Goal: Task Accomplishment & Management: Use online tool/utility

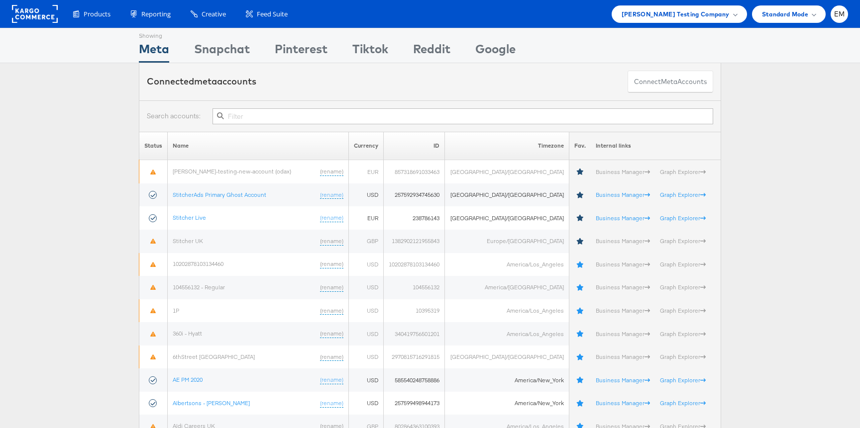
scroll to position [1927, 0]
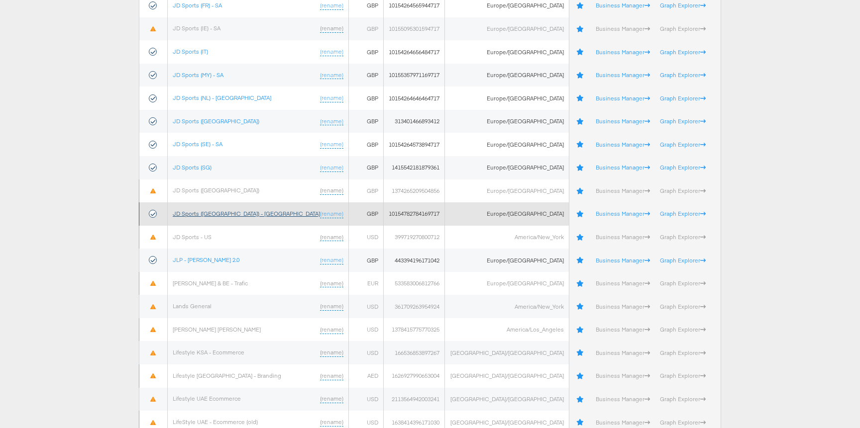
click at [212, 214] on link "JD Sports (UK) - SA" at bounding box center [246, 213] width 147 height 7
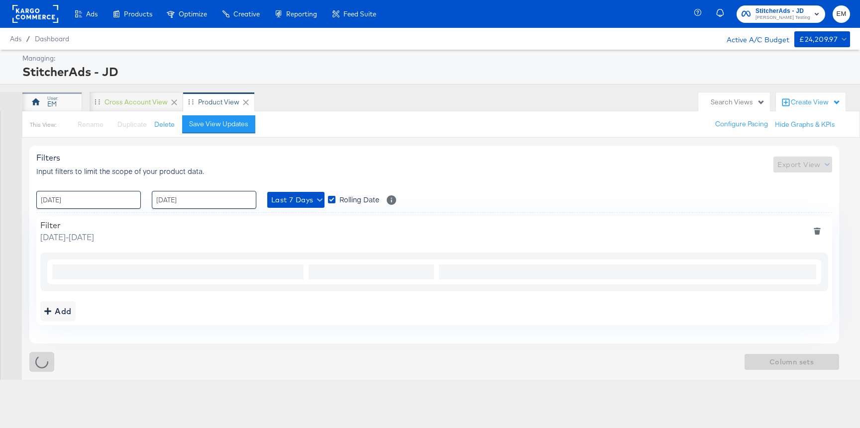
click at [66, 101] on div "EM" at bounding box center [52, 102] width 60 height 20
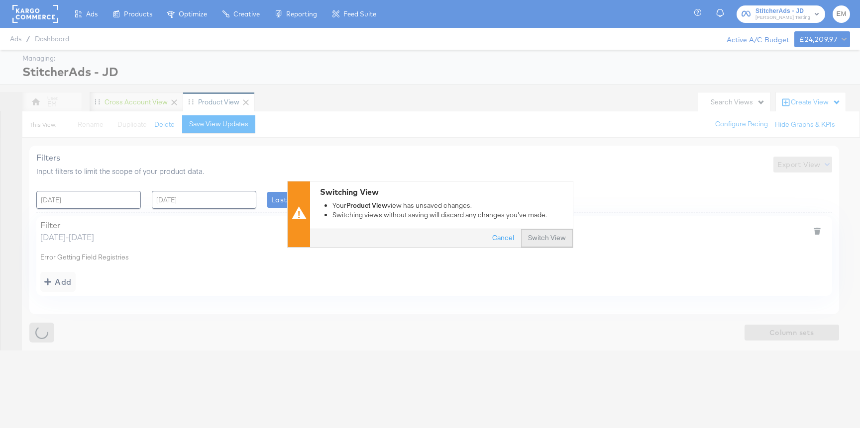
click at [542, 231] on button "Switch View" at bounding box center [547, 238] width 52 height 18
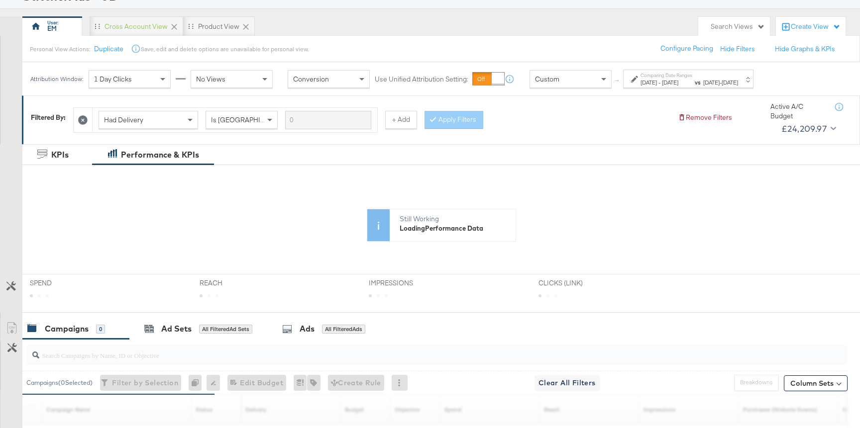
scroll to position [53, 0]
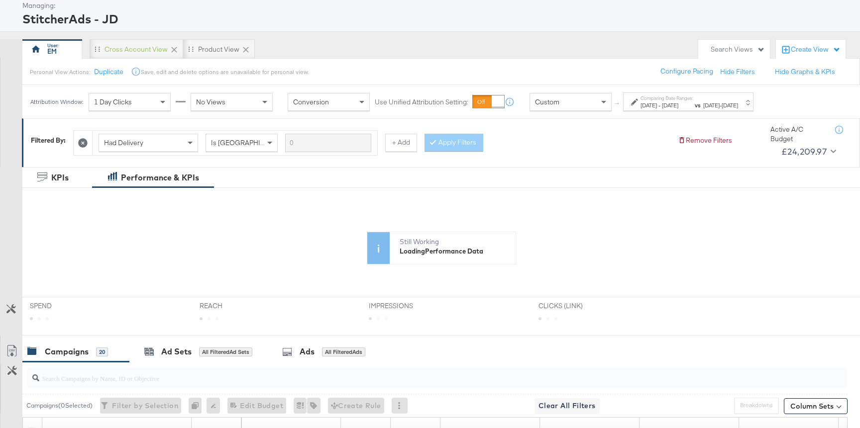
click at [693, 100] on label "Comparing Date Ranges:" at bounding box center [666, 98] width 53 height 6
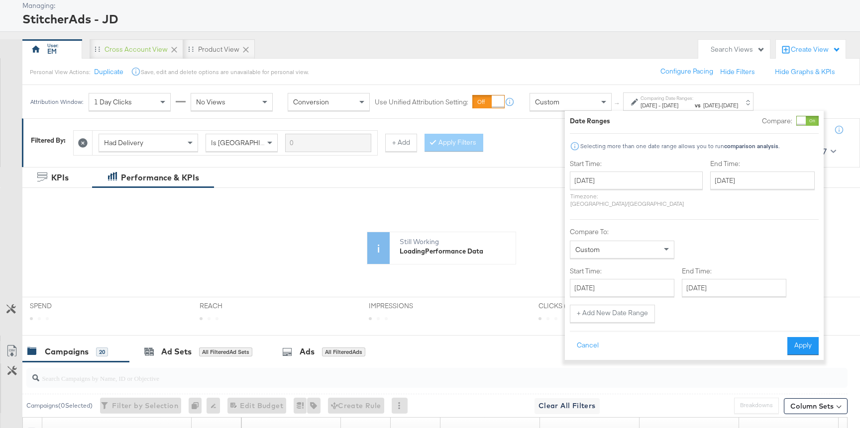
click at [619, 171] on div "Start Time: September 4th 2025 ‹ September 2025 › Su Mo Tu We Th Fr Sa 31 1 2 3…" at bounding box center [636, 185] width 133 height 53
click at [619, 178] on input "September 4th 2025" at bounding box center [636, 181] width 133 height 18
click at [581, 204] on span "‹" at bounding box center [580, 201] width 15 height 15
click at [662, 233] on td "1" at bounding box center [665, 231] width 17 height 14
type input "August 1st 2025"
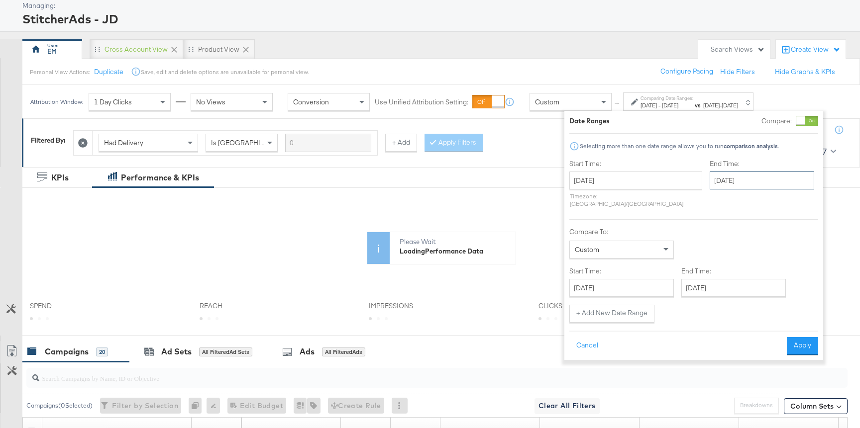
click at [710, 182] on input "September 4th 2025" at bounding box center [761, 181] width 104 height 18
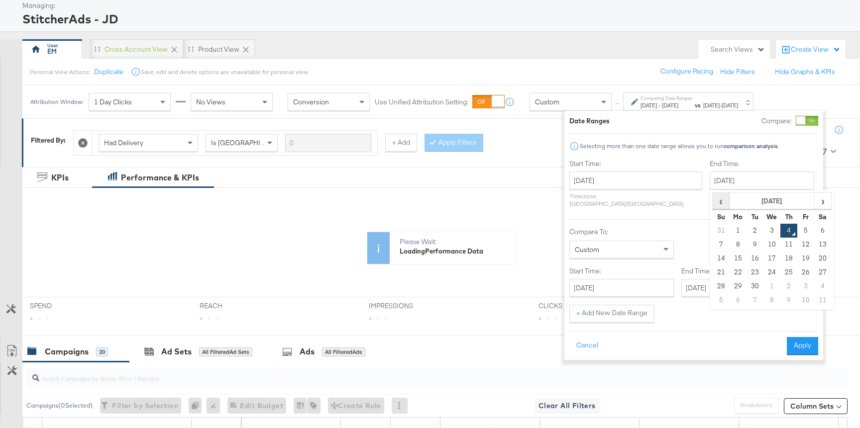
click at [713, 202] on span "‹" at bounding box center [720, 201] width 15 height 15
click at [797, 226] on td "1" at bounding box center [805, 231] width 17 height 14
type input "August 1st 2025"
click at [552, 99] on span "Custom" at bounding box center [547, 101] width 24 height 9
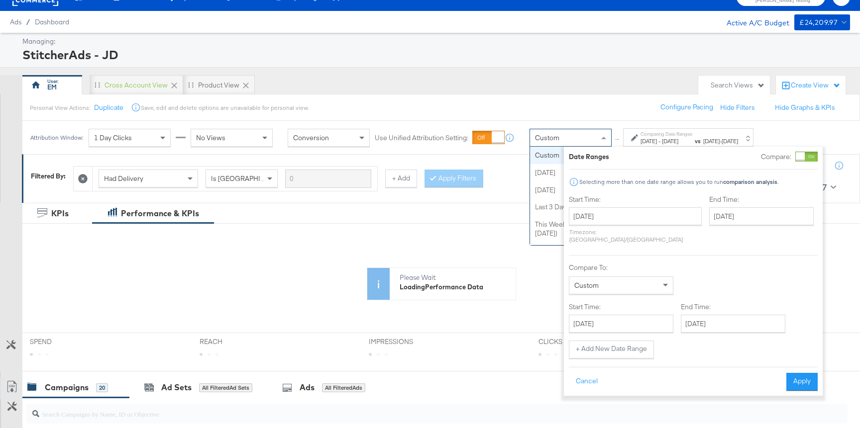
scroll to position [0, 0]
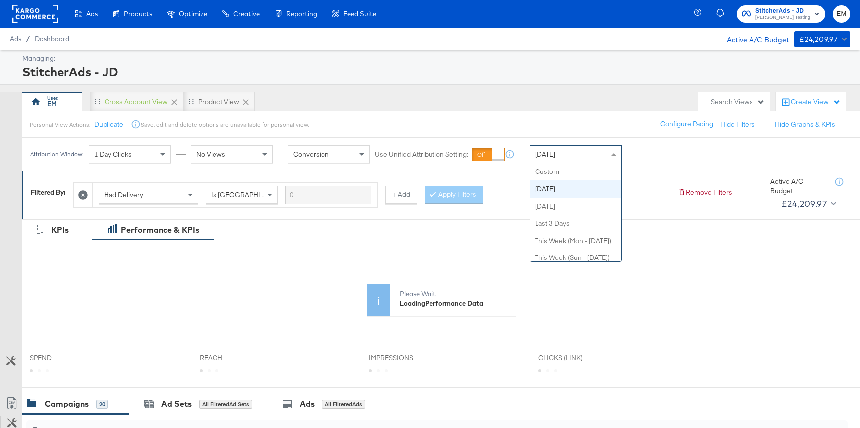
click at [560, 156] on div "Today" at bounding box center [575, 154] width 91 height 17
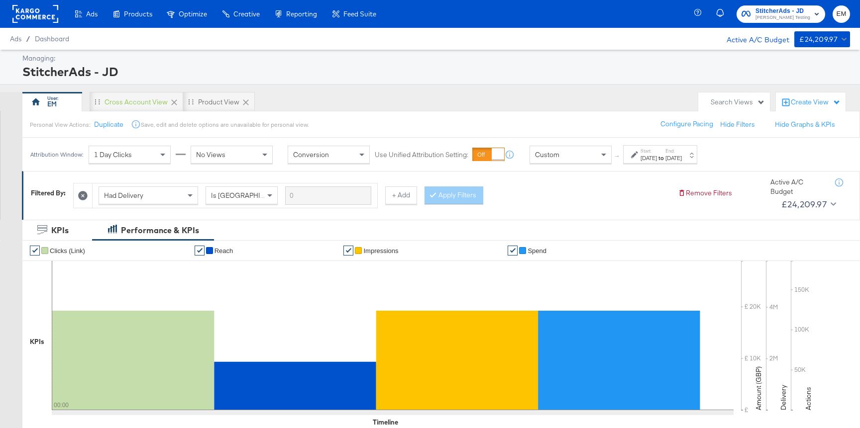
click at [639, 155] on div at bounding box center [635, 154] width 9 height 7
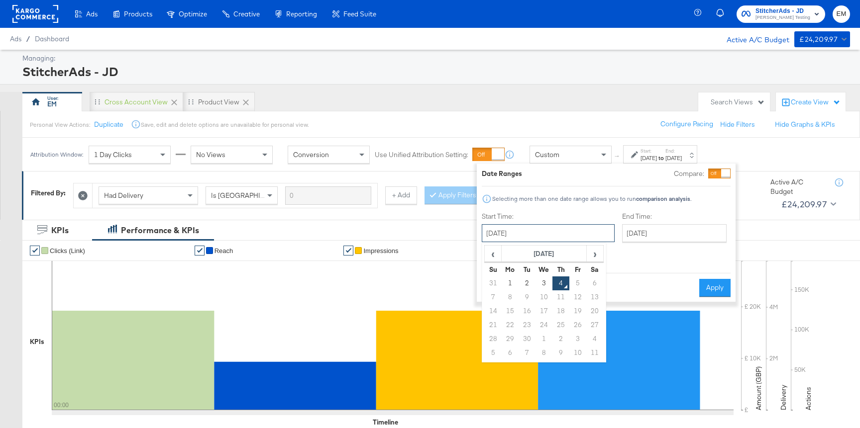
click at [522, 225] on input "September 4th 2025" at bounding box center [548, 233] width 133 height 18
click at [486, 254] on span "‹" at bounding box center [492, 253] width 15 height 15
click at [576, 282] on td "1" at bounding box center [577, 284] width 17 height 14
type input "August 1st 2025"
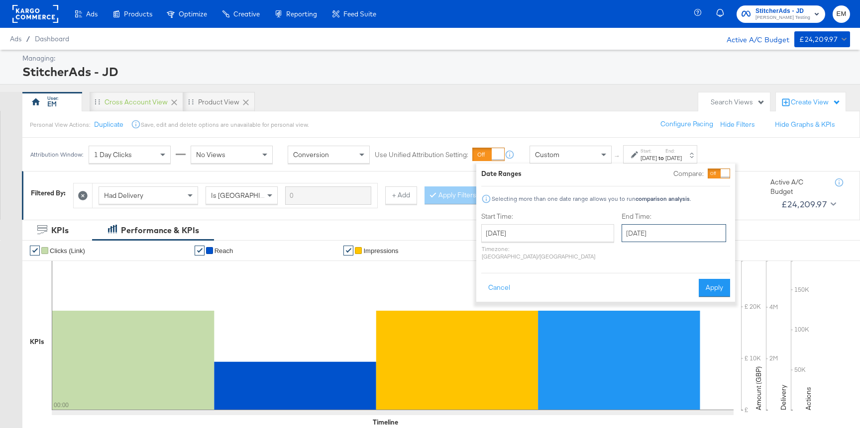
click at [621, 236] on input "September 4th 2025" at bounding box center [673, 233] width 104 height 18
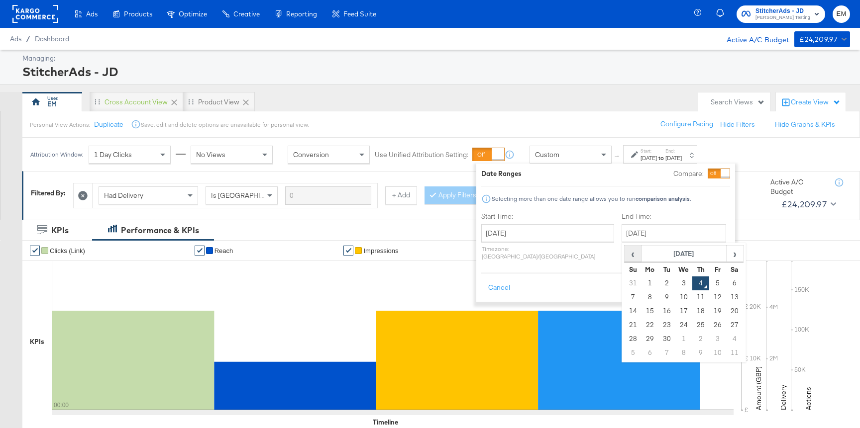
click at [625, 255] on span "‹" at bounding box center [632, 253] width 15 height 15
click at [709, 279] on td "1" at bounding box center [717, 284] width 17 height 14
type input "August 1st 2025"
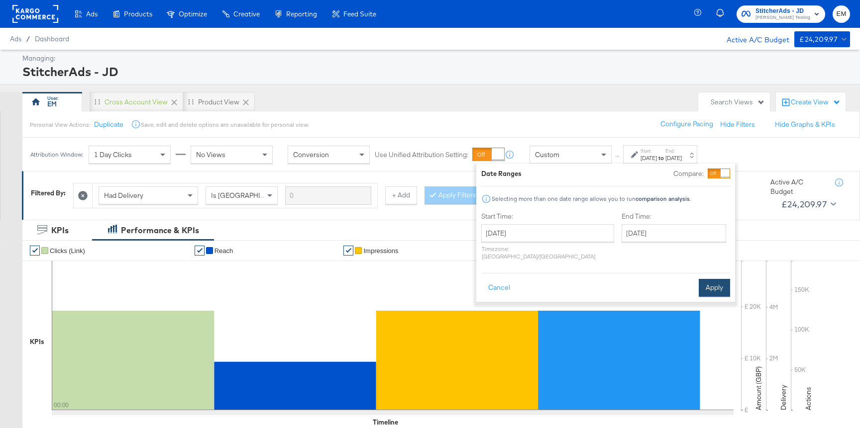
click at [708, 280] on button "Apply" at bounding box center [713, 288] width 31 height 18
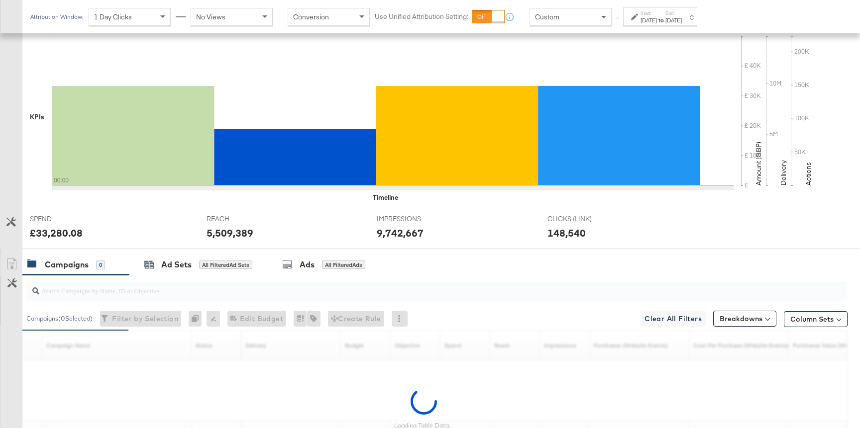
scroll to position [273, 0]
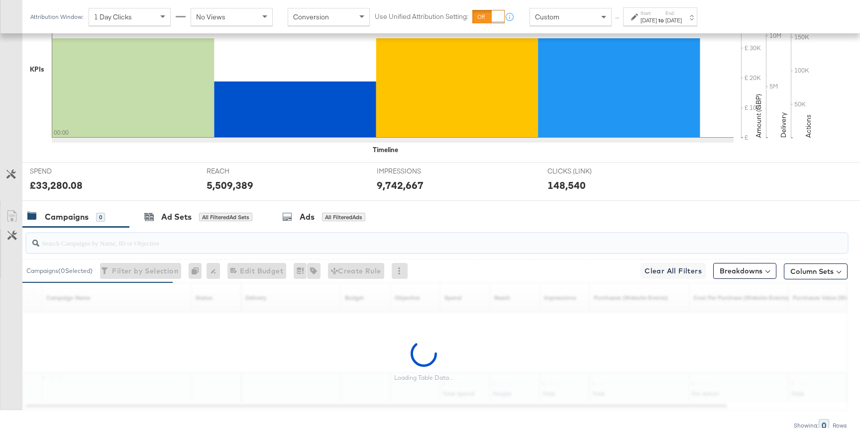
click at [110, 244] on input "search" at bounding box center [405, 238] width 733 height 19
paste input "120207414345170215"
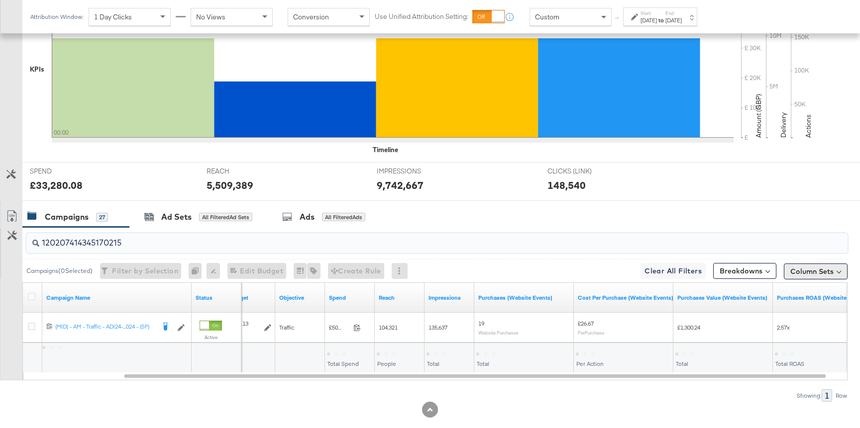
click at [816, 271] on button "Column Sets" at bounding box center [815, 272] width 64 height 16
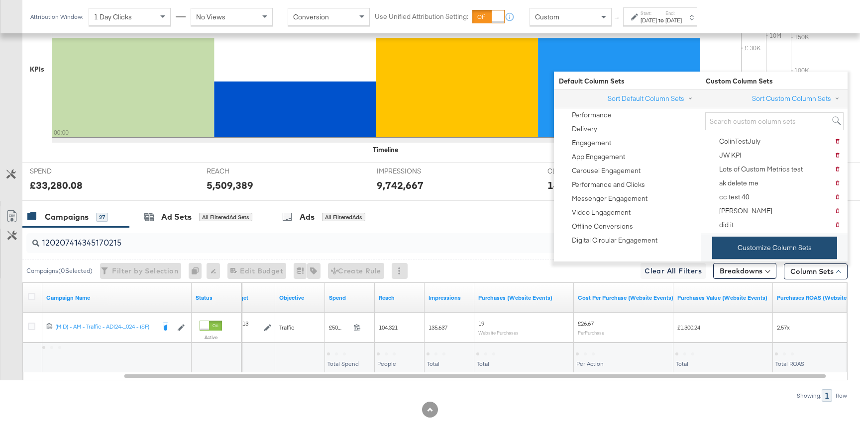
click at [756, 250] on button "Customize Column Sets" at bounding box center [774, 248] width 125 height 22
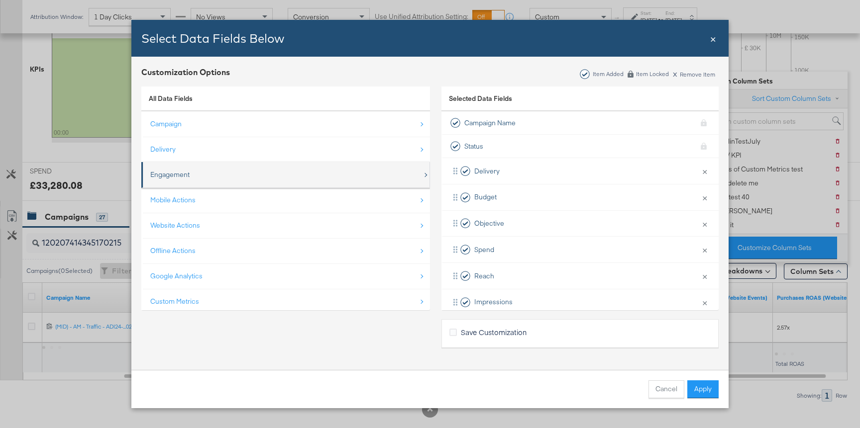
click at [208, 173] on div "Engagement" at bounding box center [286, 175] width 272 height 20
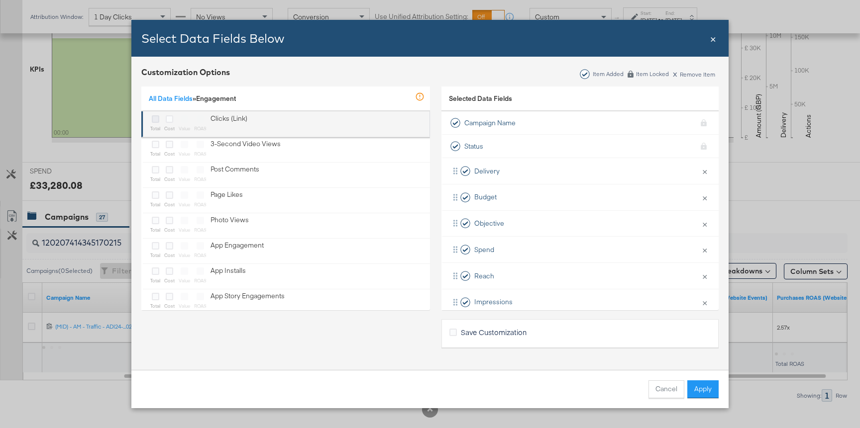
click at [154, 119] on icon "Bulk Add Locations Modal" at bounding box center [155, 118] width 7 height 7
click at [0, 0] on input "Bulk Add Locations Modal" at bounding box center [0, 0] width 0 height 0
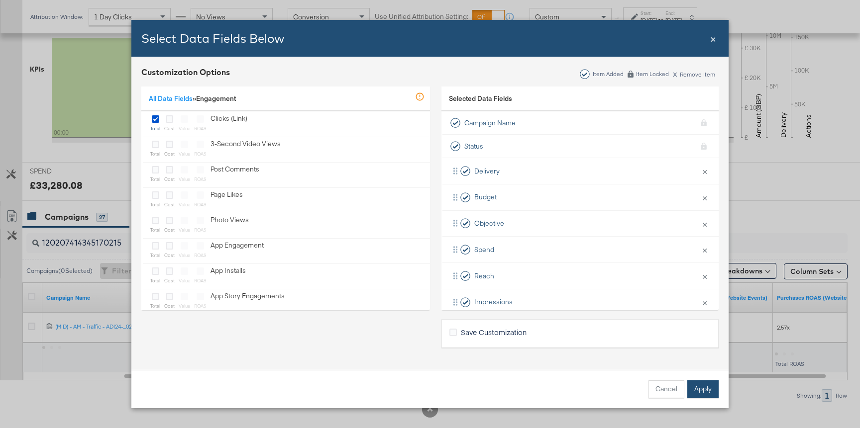
click at [701, 383] on button "Apply" at bounding box center [702, 390] width 31 height 18
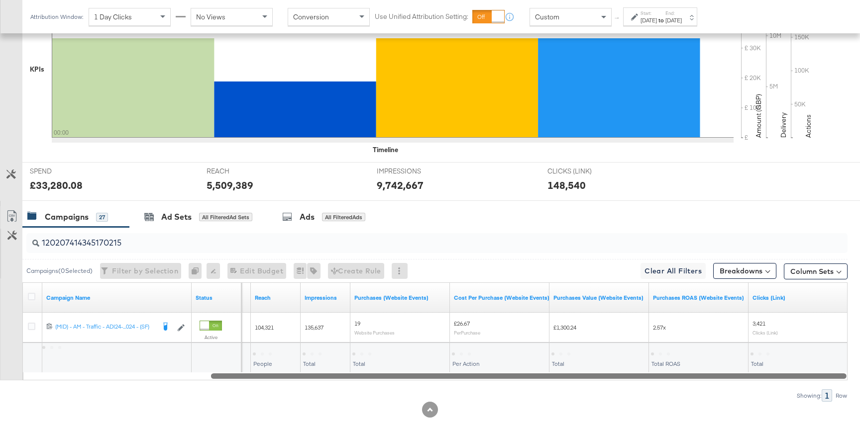
drag, startPoint x: 585, startPoint y: 380, endPoint x: 696, endPoint y: 377, distance: 111.5
click at [696, 377] on div at bounding box center [528, 376] width 635 height 8
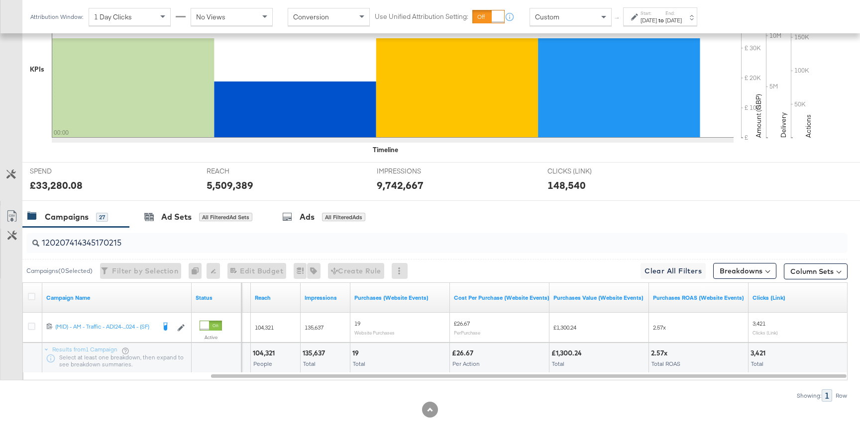
click at [74, 240] on input "120207414345170215" at bounding box center [405, 238] width 733 height 19
paste input "1256698976"
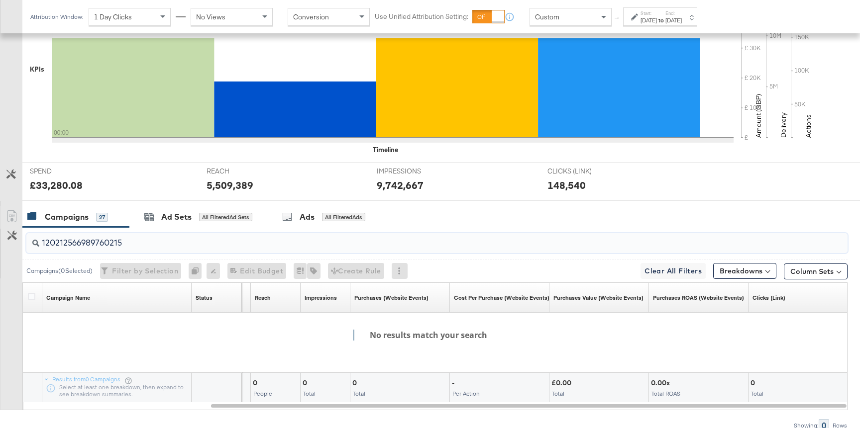
click at [135, 244] on input "120212566989760215" at bounding box center [405, 238] width 733 height 19
paste input "332683281"
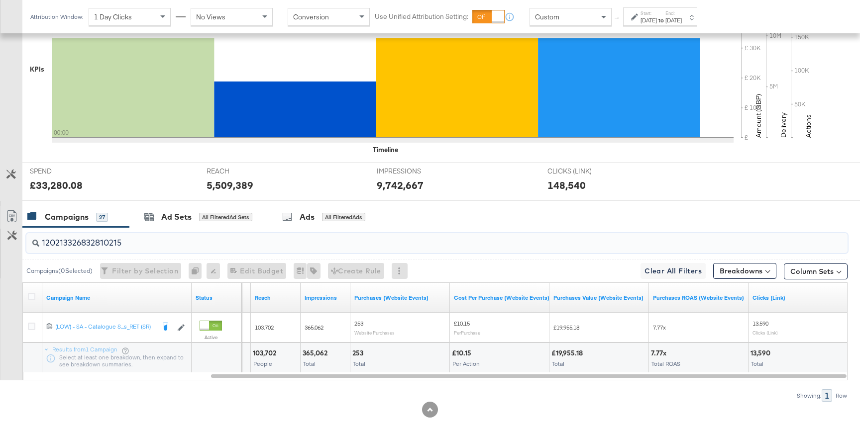
type input "120213326832810215"
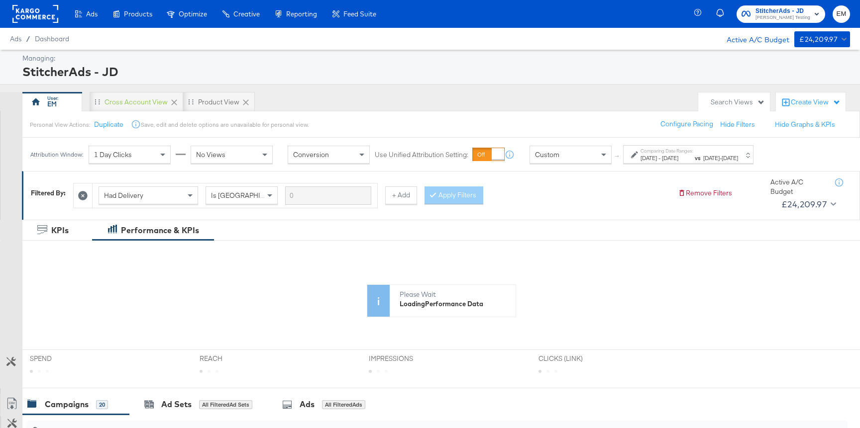
click at [743, 99] on div "Search Views" at bounding box center [737, 101] width 54 height 9
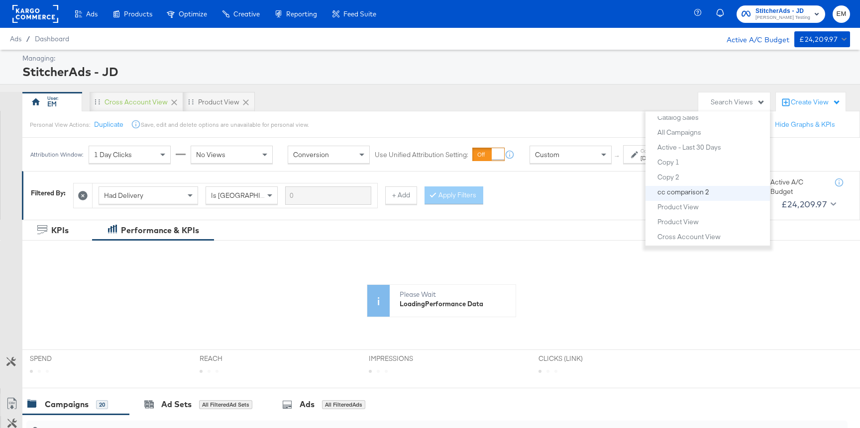
scroll to position [83, 0]
click at [676, 200] on button "Product View" at bounding box center [711, 205] width 109 height 12
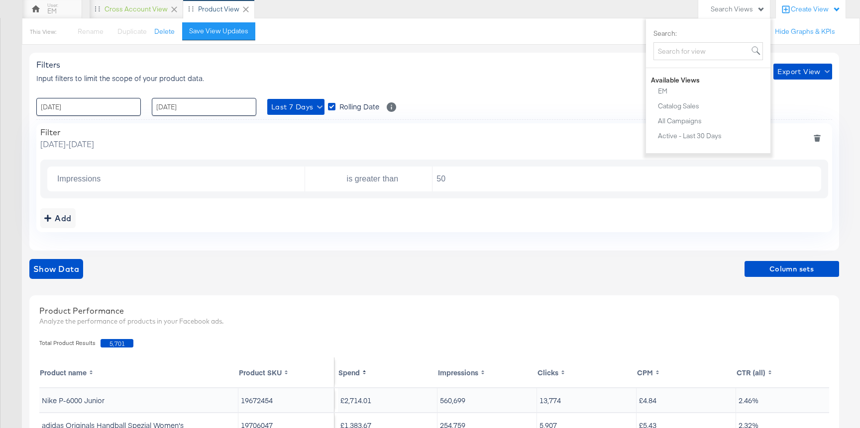
scroll to position [84, 0]
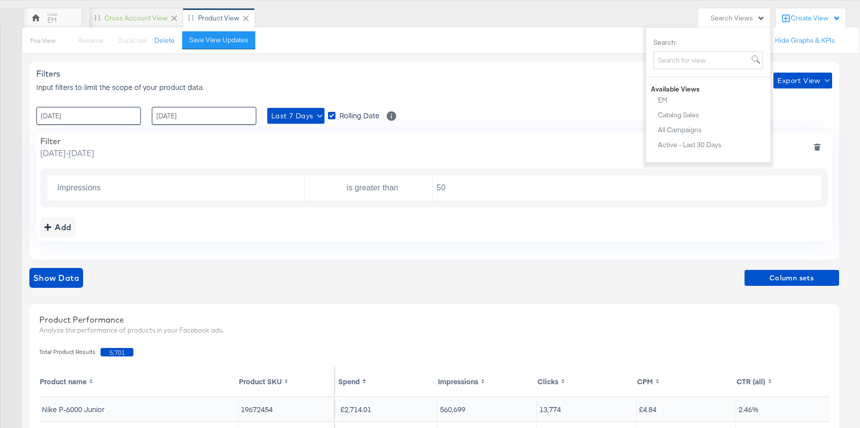
click at [492, 82] on div "Filters Input filters to limit the scope of your product data. Export View" at bounding box center [433, 80] width 795 height 23
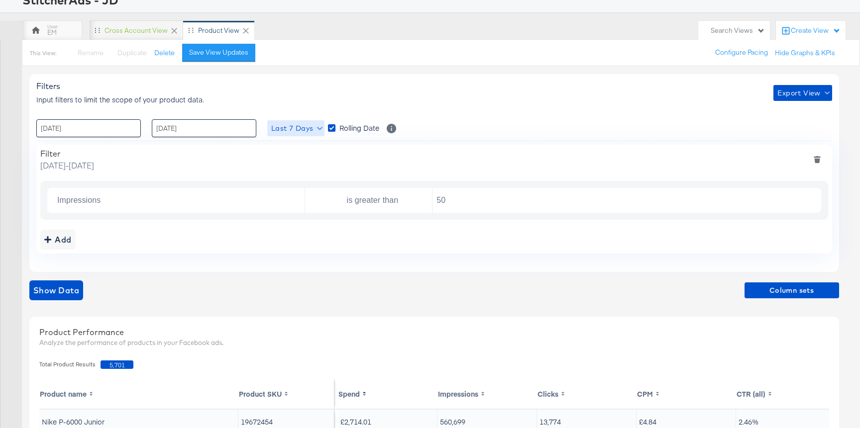
scroll to position [67, 0]
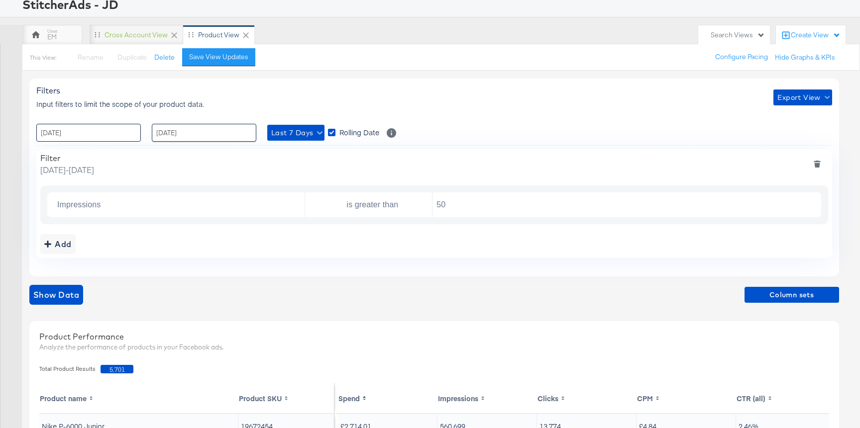
click at [127, 131] on input "[DATE]" at bounding box center [88, 133] width 104 height 18
click at [47, 158] on span "‹" at bounding box center [47, 153] width 15 height 15
click at [133, 238] on td "29" at bounding box center [132, 239] width 17 height 14
type input "[DATE] 00:00"
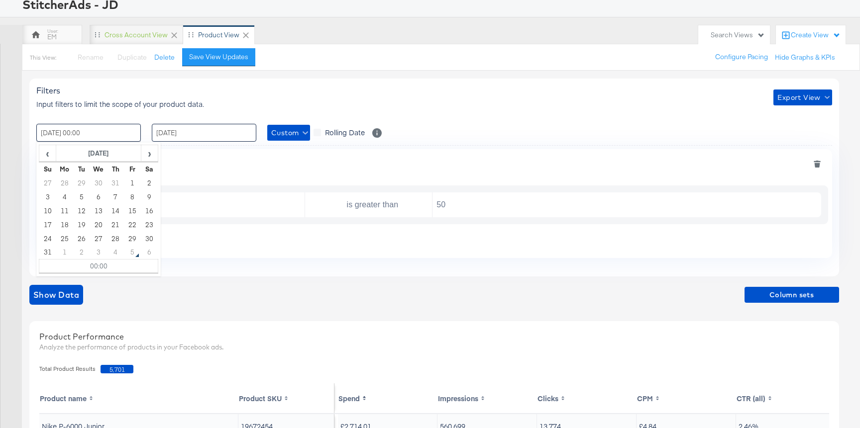
click at [182, 135] on input "[DATE]" at bounding box center [204, 133] width 104 height 18
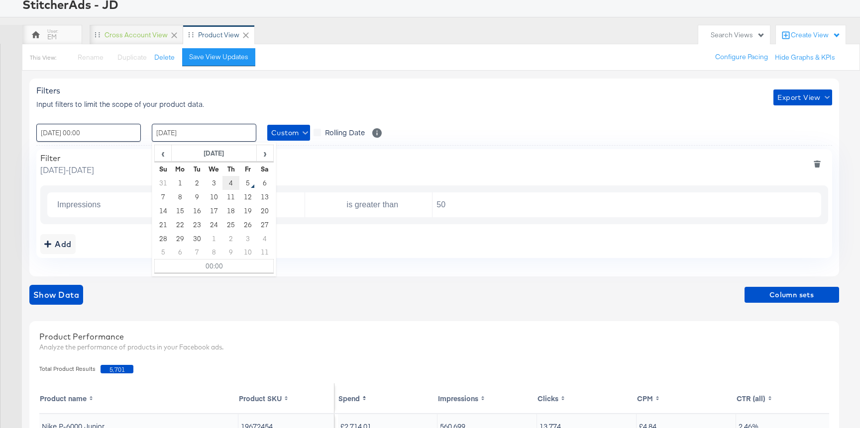
click at [237, 181] on td "4" at bounding box center [230, 183] width 17 height 14
click at [361, 97] on div "Filters Input filters to limit the scope of your product data. Export View" at bounding box center [433, 97] width 795 height 23
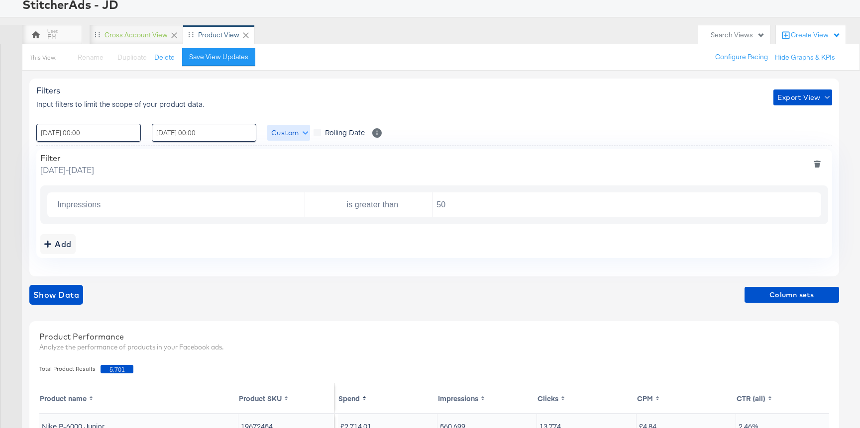
click at [296, 136] on span "Custom" at bounding box center [288, 133] width 35 height 12
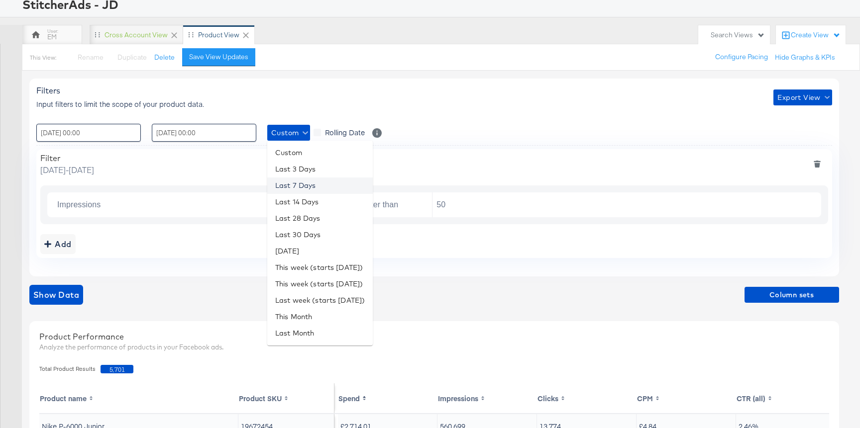
click at [296, 183] on li "Last 7 Days" at bounding box center [319, 186] width 105 height 16
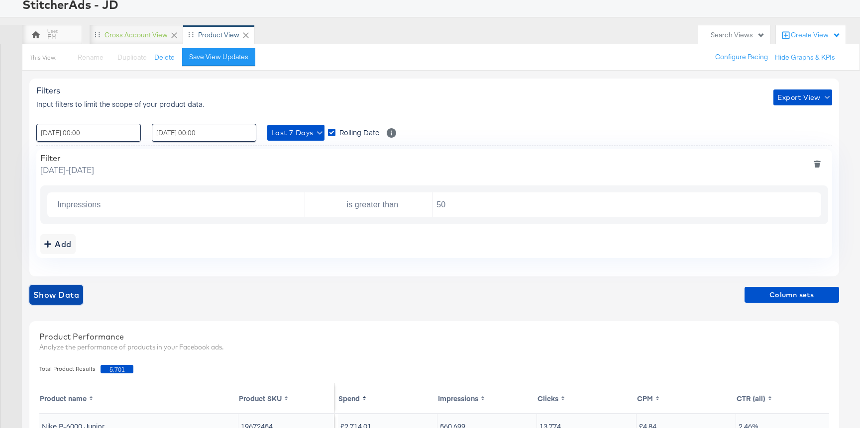
click at [70, 300] on span "Show Data" at bounding box center [56, 295] width 46 height 14
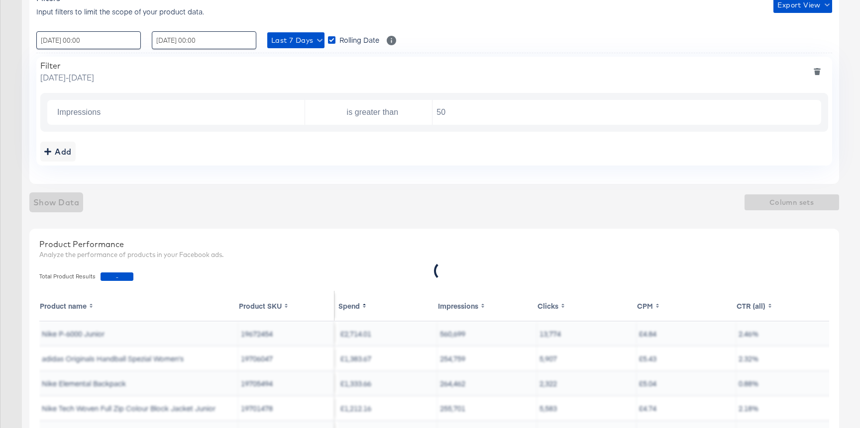
scroll to position [161, 0]
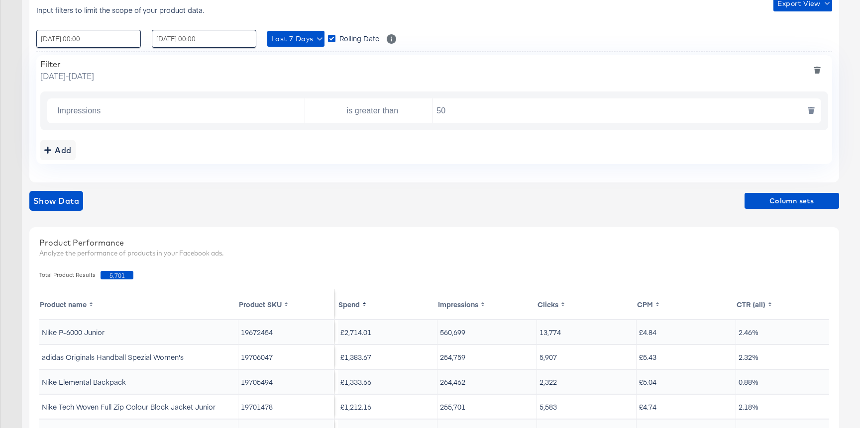
click at [807, 111] on button "deletesingle" at bounding box center [810, 111] width 21 height 18
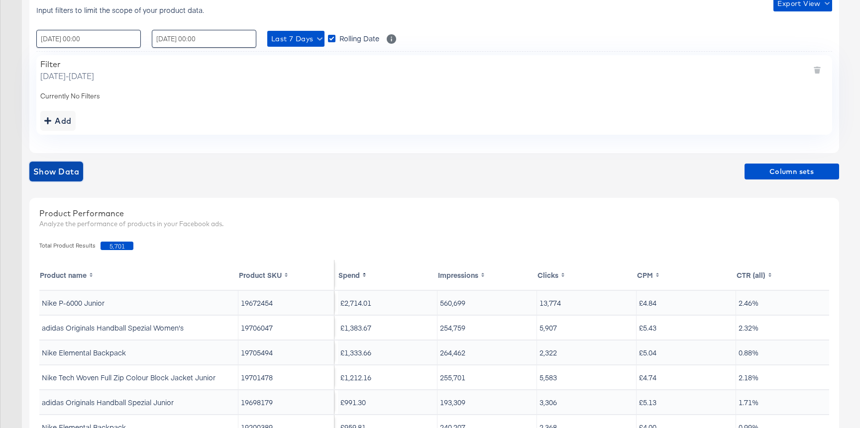
click at [73, 170] on span "Show Data" at bounding box center [56, 172] width 46 height 14
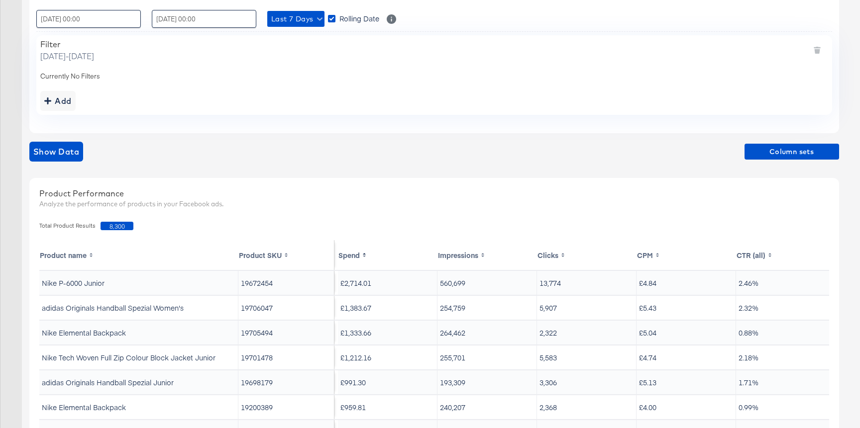
scroll to position [182, 0]
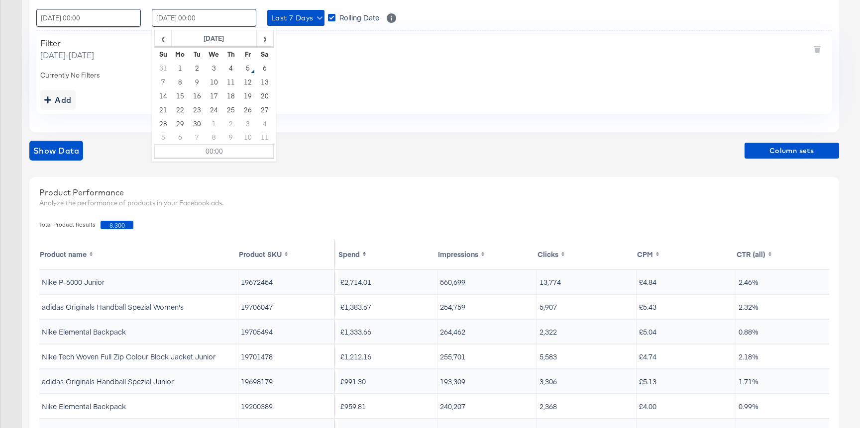
click at [213, 17] on input "[DATE] 00:00" at bounding box center [204, 18] width 104 height 18
click at [214, 69] on td "3" at bounding box center [213, 68] width 17 height 14
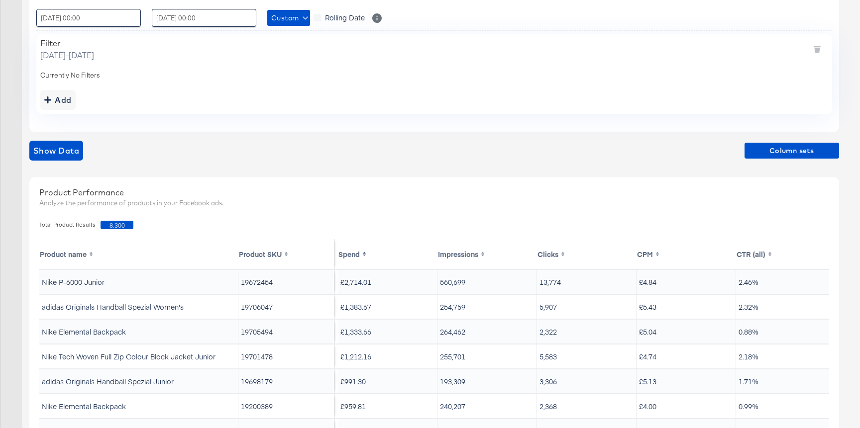
click at [340, 86] on div "Filter [DATE] - [DATE] Currently No Filters Add" at bounding box center [433, 73] width 795 height 79
click at [57, 152] on span "Show Data" at bounding box center [56, 151] width 46 height 14
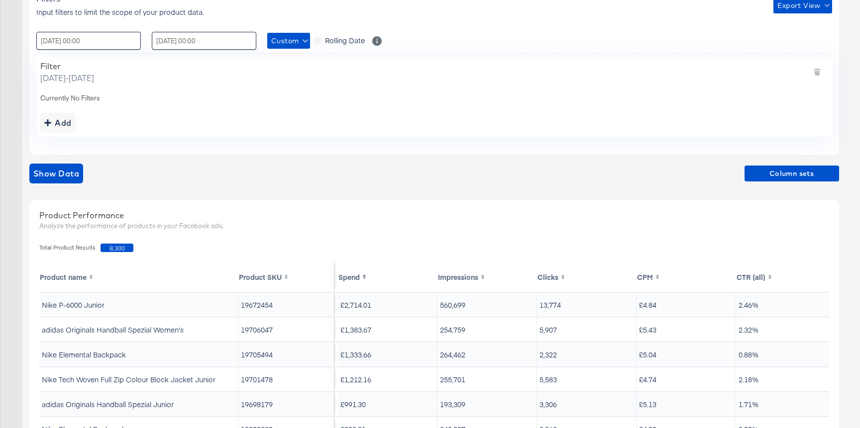
scroll to position [159, 0]
click at [224, 45] on input "[DATE] 00:00" at bounding box center [204, 41] width 104 height 18
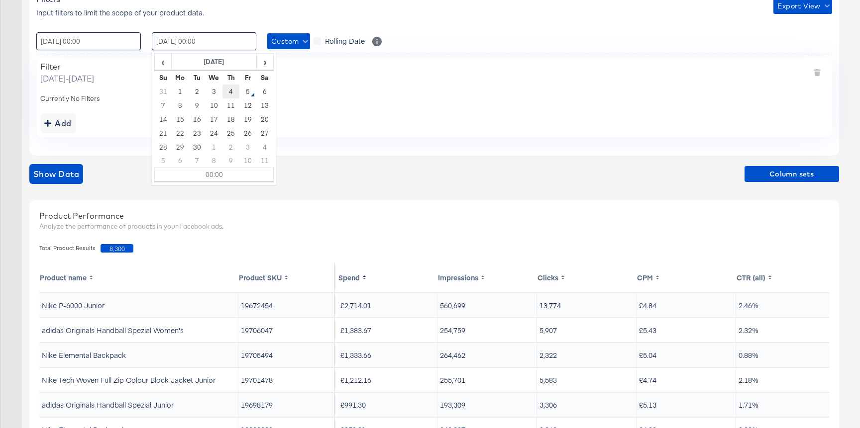
click at [230, 88] on td "4" at bounding box center [230, 92] width 17 height 14
type input "[DATE] 00:00"
click at [294, 36] on span "Custom" at bounding box center [288, 41] width 35 height 12
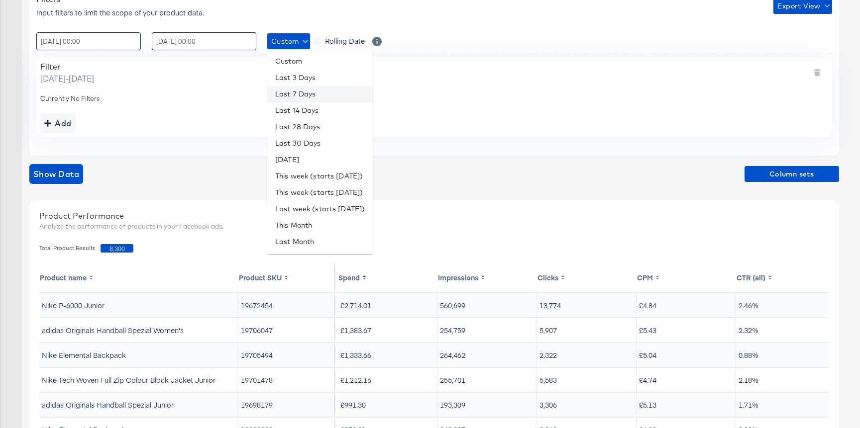
click at [294, 93] on li "Last 7 Days" at bounding box center [319, 94] width 105 height 16
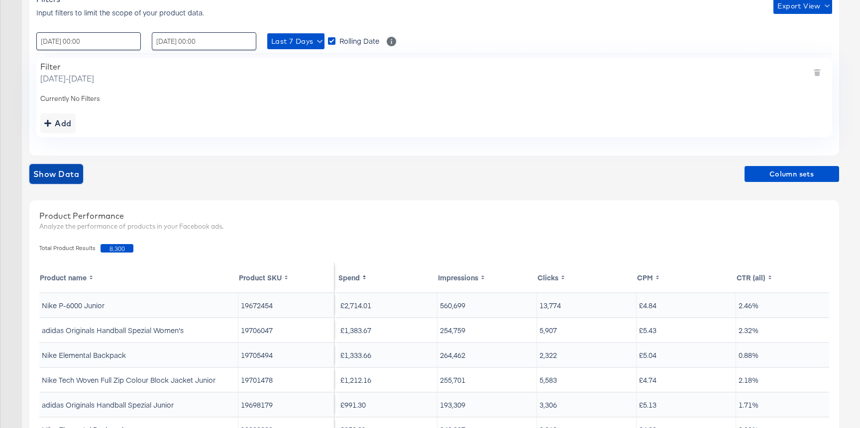
click at [76, 174] on span "Show Data" at bounding box center [56, 174] width 46 height 14
